Goal: Check status: Check status

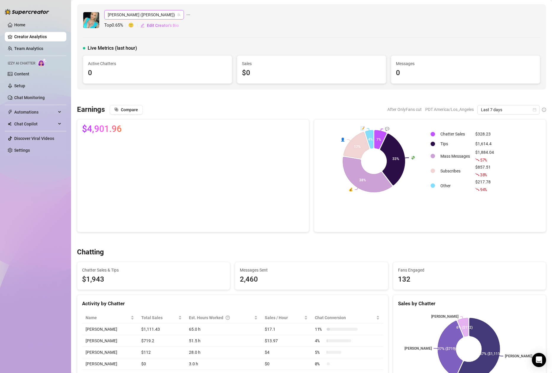
click at [136, 15] on span "[PERSON_NAME] ([PERSON_NAME])" at bounding box center [144, 14] width 73 height 9
click at [139, 26] on span "( mishamai )" at bounding box center [149, 27] width 21 height 7
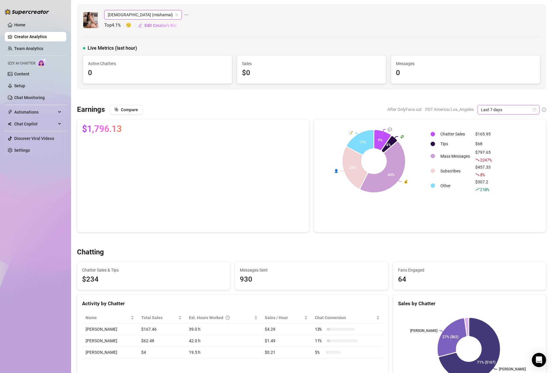
click at [493, 109] on span "Last 7 days" at bounding box center [508, 109] width 55 height 9
click at [485, 161] on div "Custom date" at bounding box center [503, 159] width 53 height 7
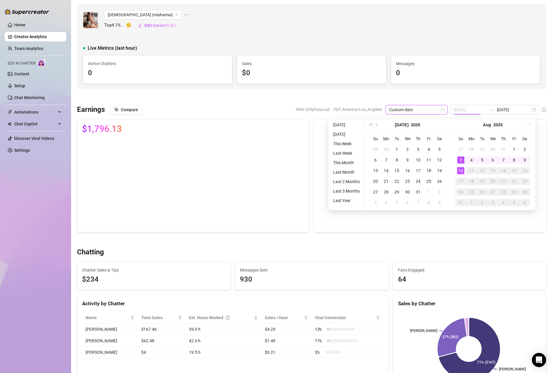
click at [461, 160] on div "3" at bounding box center [460, 160] width 7 height 7
click at [528, 84] on div "Mishamai (mishamai) Top 4.1 % 🙂 Edit Creator's Bio Live Metrics (last hour) Act…" at bounding box center [311, 47] width 469 height 86
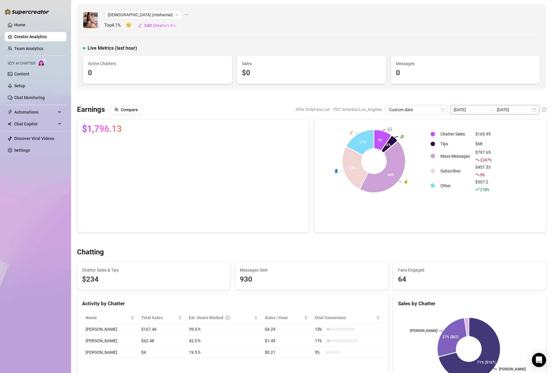
click at [532, 112] on div "[DATE] [DATE]" at bounding box center [494, 109] width 89 height 9
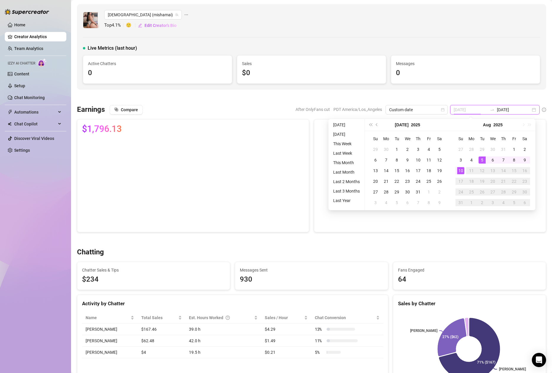
type input "[DATE]"
click at [458, 174] on td "10" at bounding box center [460, 170] width 11 height 11
type input "[DATE]"
click at [462, 159] on div "3" at bounding box center [460, 160] width 7 height 7
type input "[DATE]"
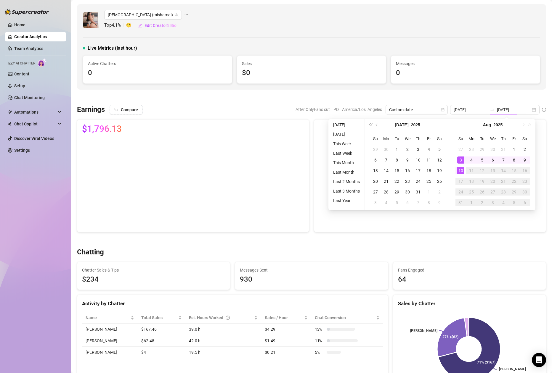
type input "[DATE]"
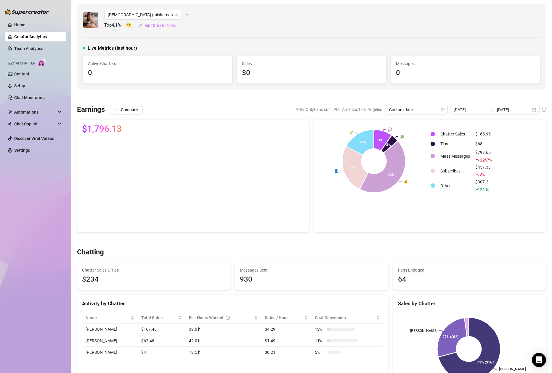
click at [475, 124] on div "💬 💸 💰 👤 📝 9% 4% 44% 25% 17% Chatter Sales $165.95 Tips $68 Mass Messages $797.6…" at bounding box center [429, 161] width 231 height 83
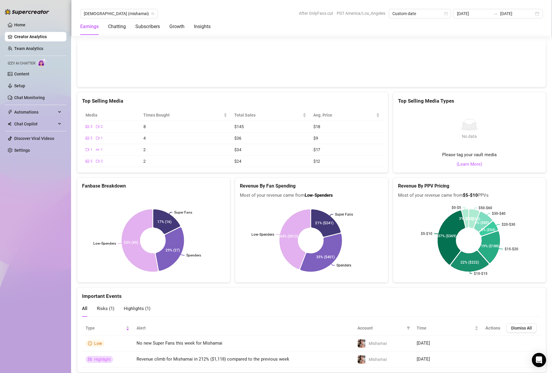
scroll to position [926, 0]
